Goal: Information Seeking & Learning: Learn about a topic

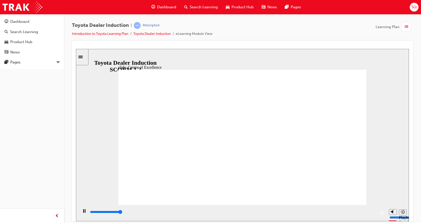
type input "15300"
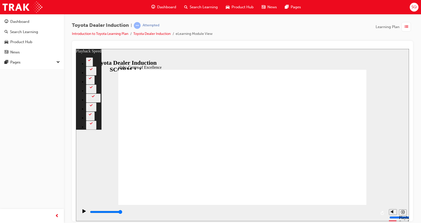
type input "248"
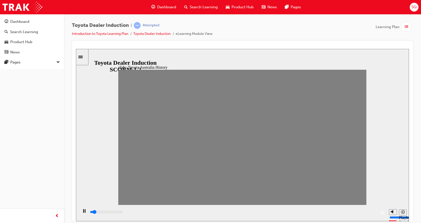
drag, startPoint x: 127, startPoint y: 141, endPoint x: 137, endPoint y: 142, distance: 9.8
drag, startPoint x: 138, startPoint y: 137, endPoint x: 141, endPoint y: 139, distance: 3.9
drag, startPoint x: 139, startPoint y: 140, endPoint x: 148, endPoint y: 140, distance: 9.3
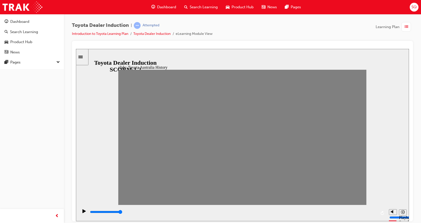
drag, startPoint x: 148, startPoint y: 142, endPoint x: 156, endPoint y: 139, distance: 8.8
drag, startPoint x: 158, startPoint y: 141, endPoint x: 173, endPoint y: 140, distance: 15.4
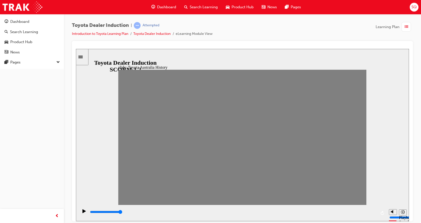
drag, startPoint x: 172, startPoint y: 138, endPoint x: 176, endPoint y: 141, distance: 4.9
drag, startPoint x: 174, startPoint y: 141, endPoint x: 181, endPoint y: 141, distance: 7.5
drag, startPoint x: 185, startPoint y: 139, endPoint x: 196, endPoint y: 140, distance: 11.8
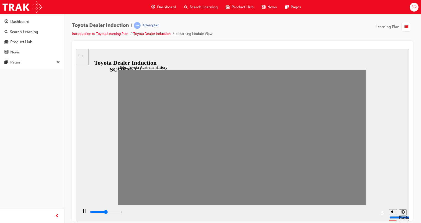
type input "100"
type input "5"
drag, startPoint x: 194, startPoint y: 140, endPoint x: 186, endPoint y: 140, distance: 8.5
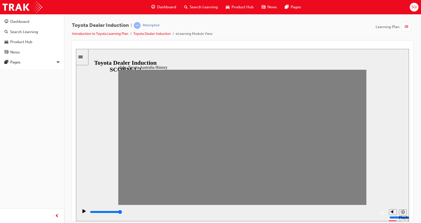
type input "100"
type input "6"
drag, startPoint x: 194, startPoint y: 139, endPoint x: 203, endPoint y: 139, distance: 9.3
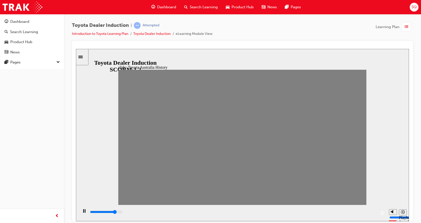
click at [11, 125] on div "Dashboard Search Learning Product Hub News Pages Pages" at bounding box center [32, 105] width 64 height 210
type input "18300"
